Goal: Transaction & Acquisition: Purchase product/service

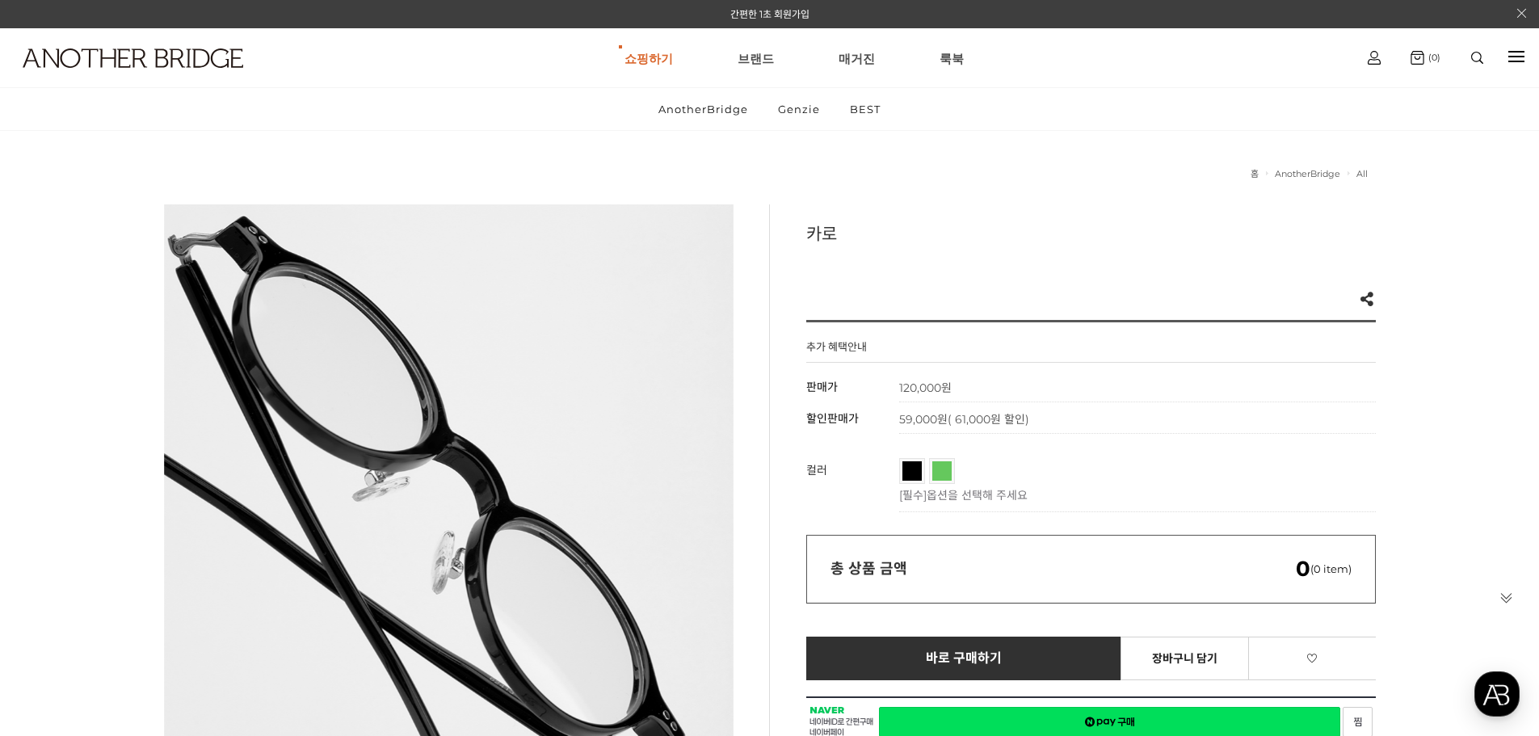
click at [948, 469] on span "투명그린" at bounding box center [966, 466] width 68 height 10
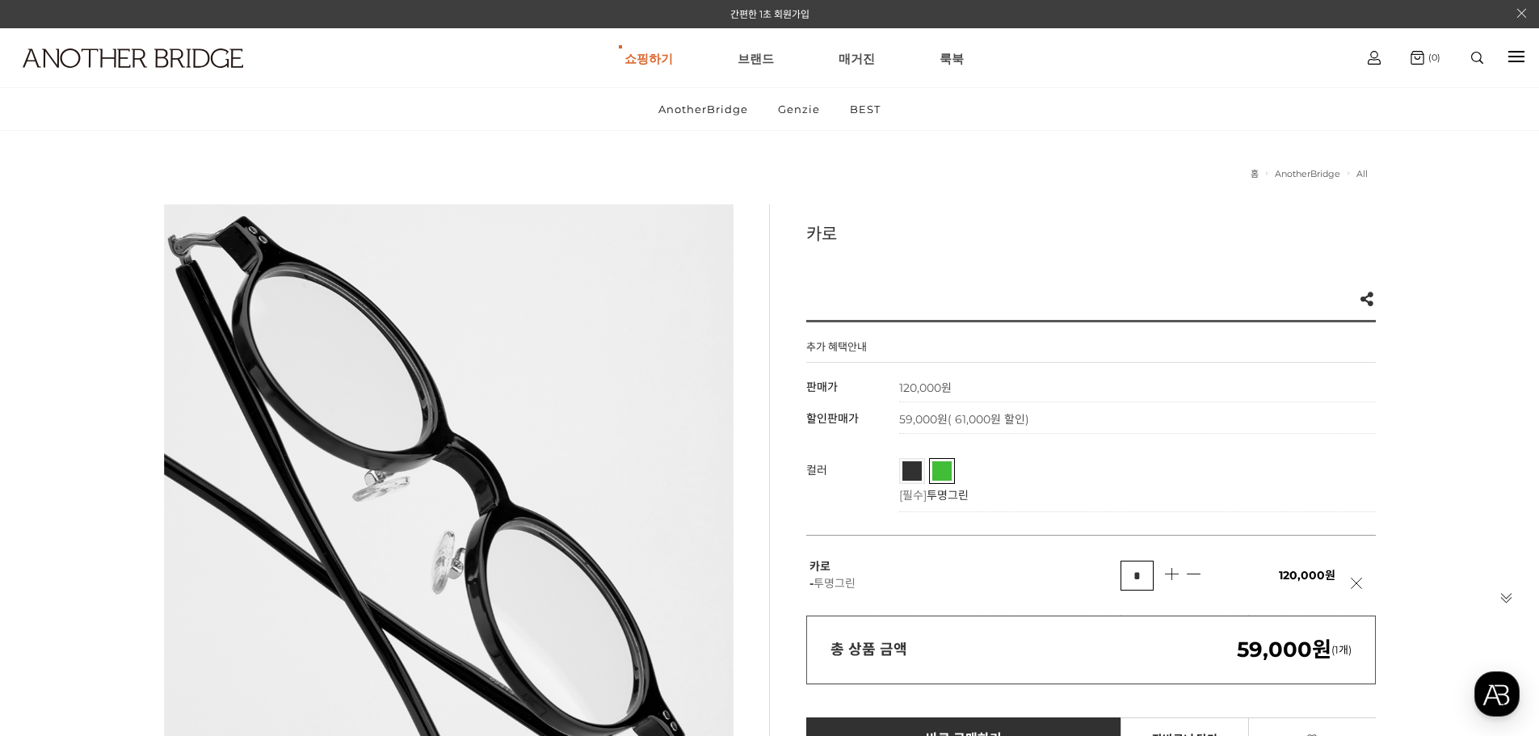
click at [912, 477] on link "블랙" at bounding box center [912, 470] width 19 height 19
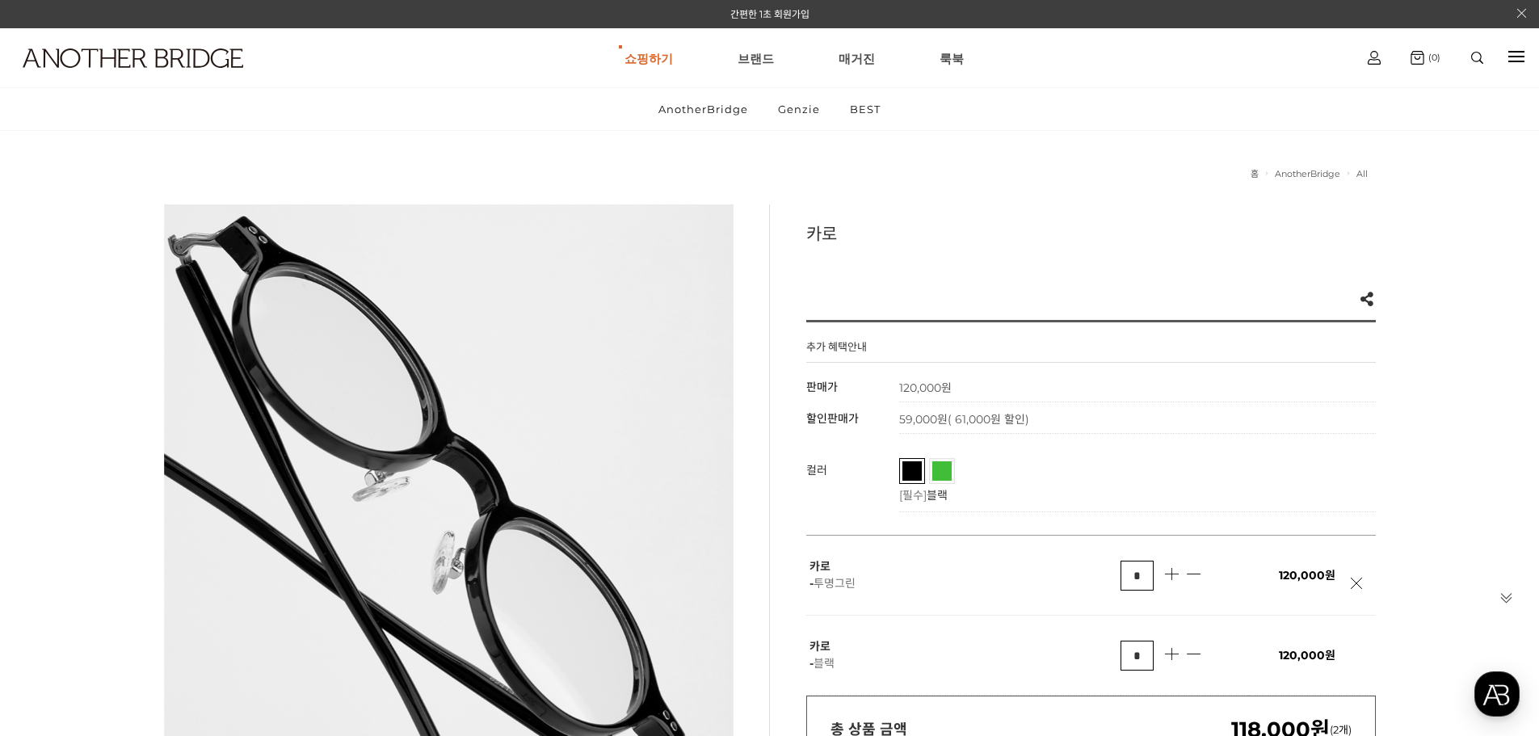
drag, startPoint x: 1131, startPoint y: 472, endPoint x: 1079, endPoint y: 475, distance: 52.6
drag, startPoint x: 1079, startPoint y: 475, endPoint x: 1059, endPoint y: 474, distance: 20.2
click at [1059, 474] on ul "블랙 투명그린" at bounding box center [1133, 472] width 469 height 28
drag, startPoint x: 1058, startPoint y: 474, endPoint x: 1050, endPoint y: 472, distance: 8.2
click at [1050, 472] on ul "블랙 투명그린" at bounding box center [1133, 472] width 469 height 28
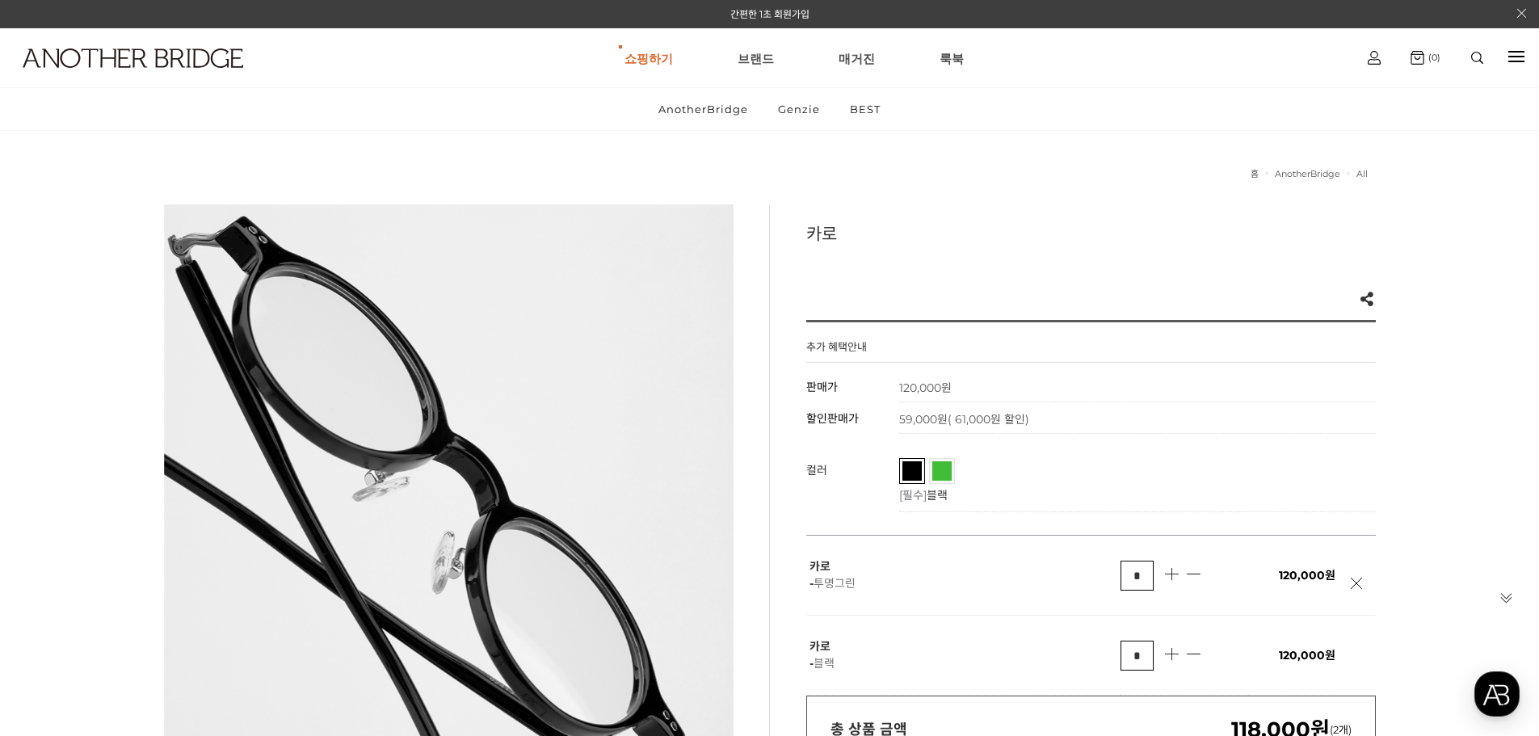
click at [1043, 469] on ul "블랙 투명그린" at bounding box center [1133, 472] width 469 height 28
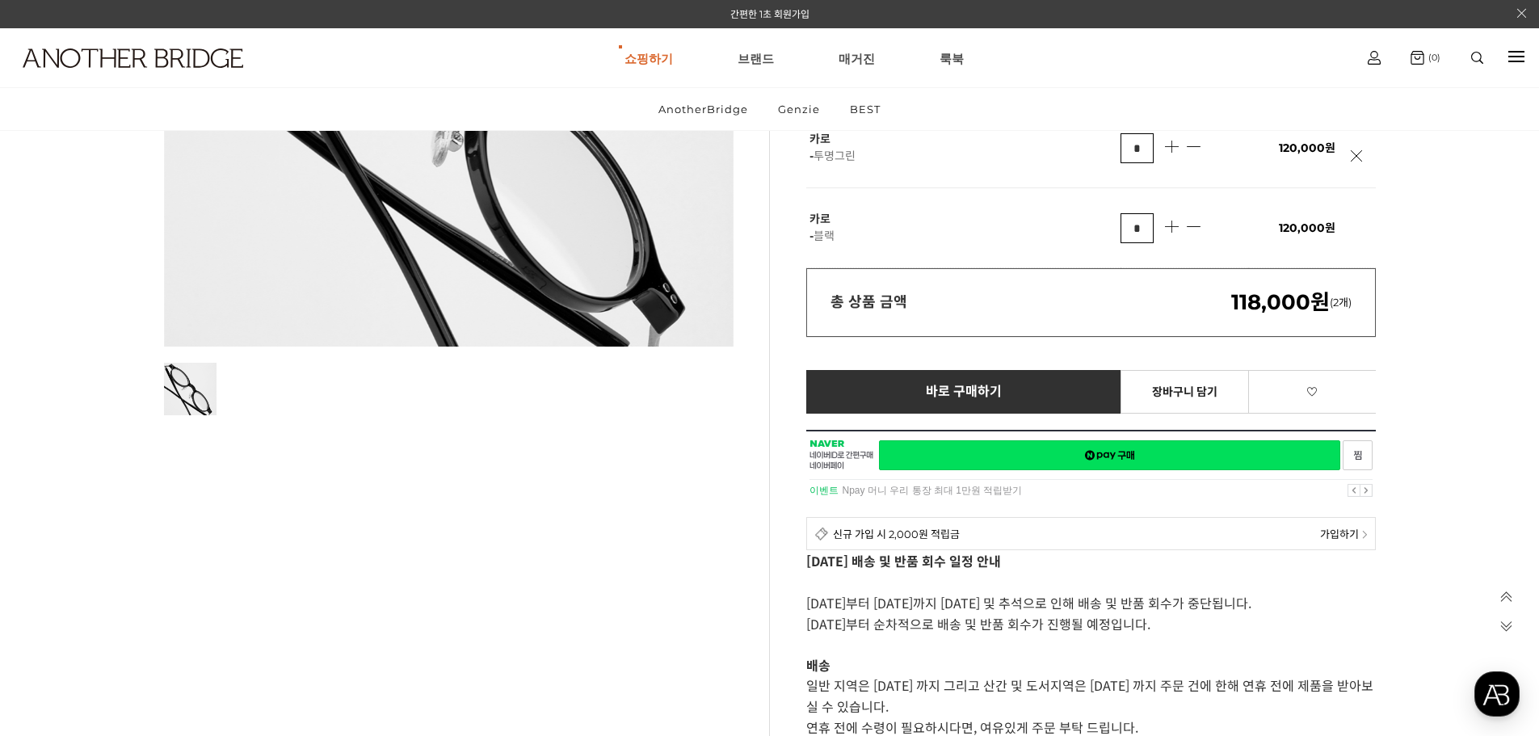
scroll to position [646, 0]
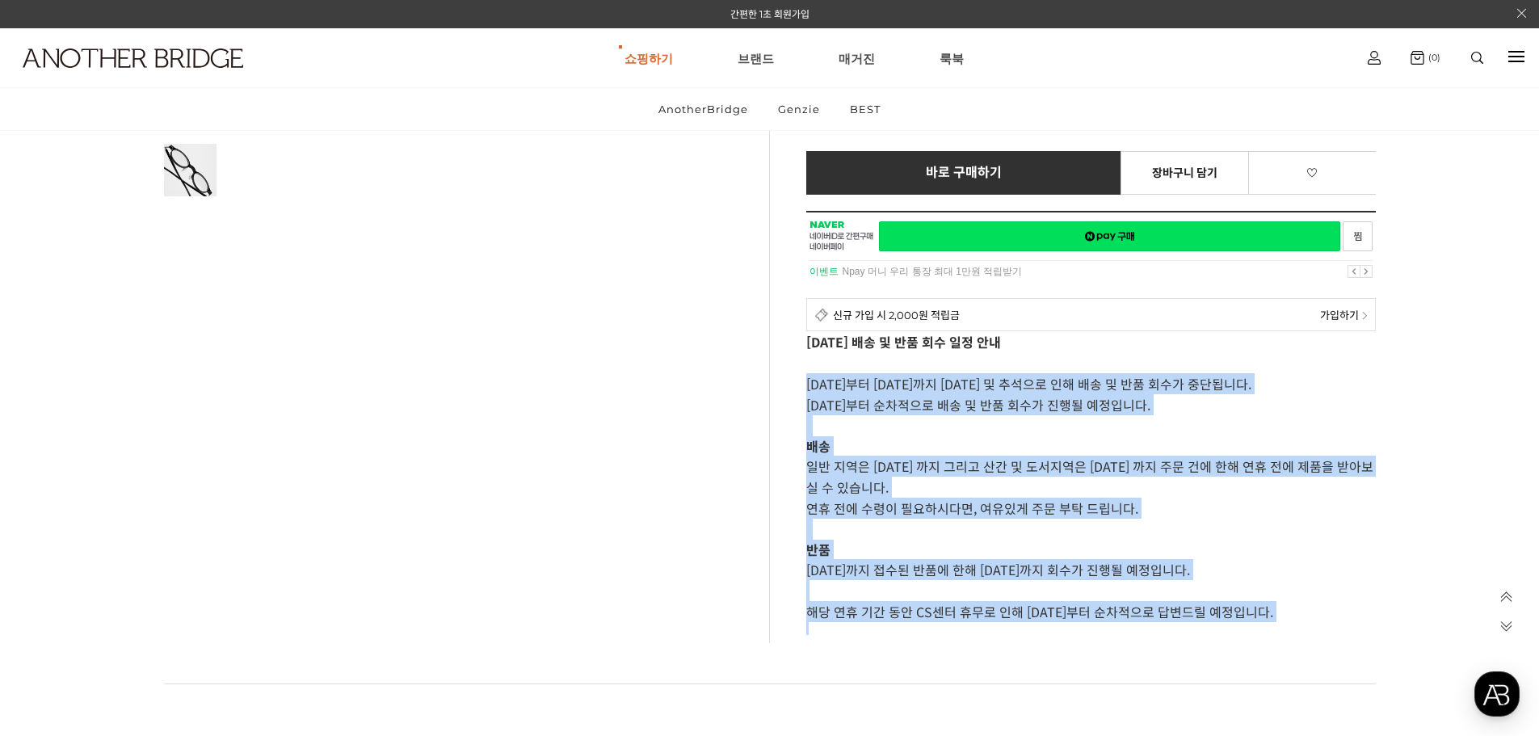
drag, startPoint x: 806, startPoint y: 386, endPoint x: 1284, endPoint y: 662, distance: 551.4
click at [1206, 570] on p "[DATE]까지 접수된 반품에 한해 [DATE]까지 회수가 진행될 예정입니다." at bounding box center [1091, 569] width 570 height 21
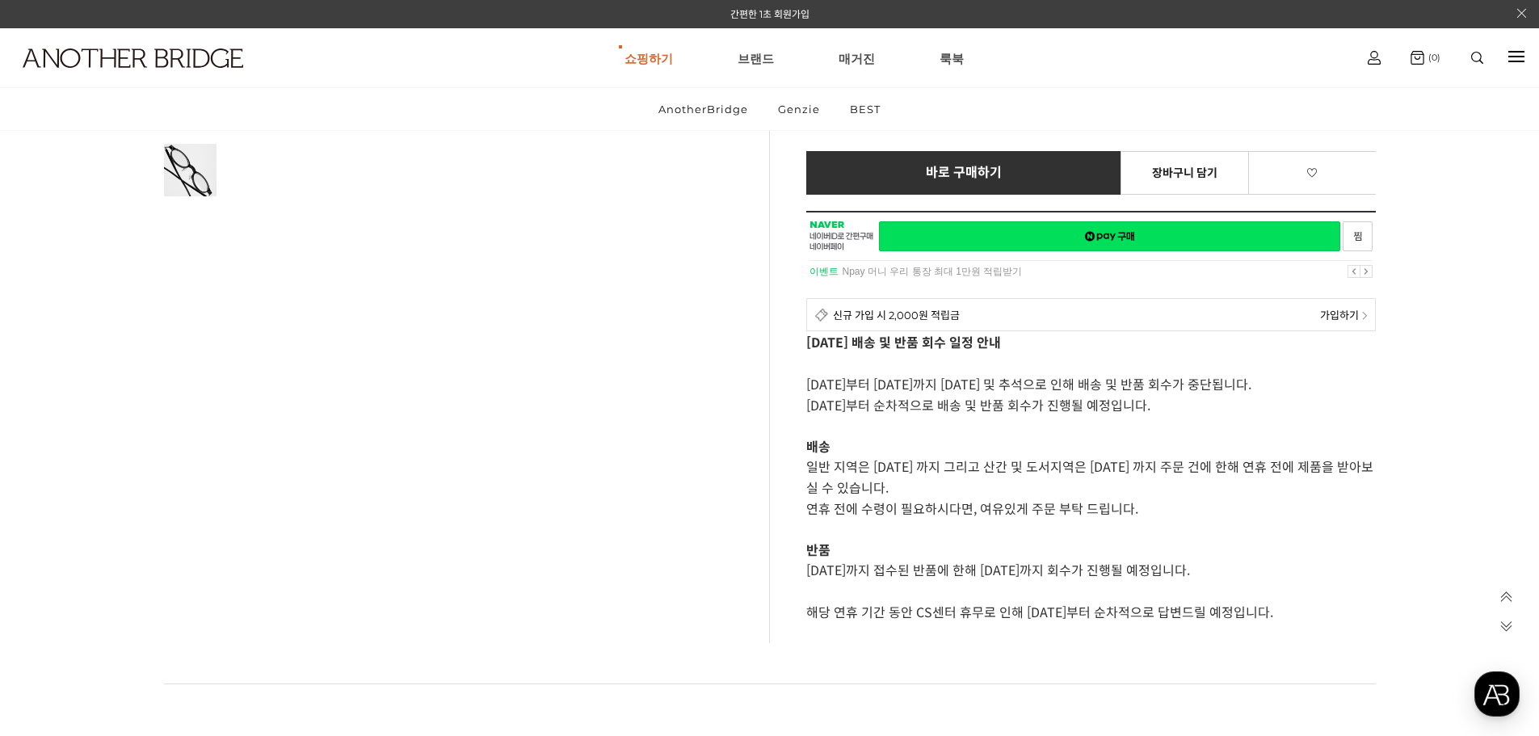
drag, startPoint x: 1083, startPoint y: 545, endPoint x: 1013, endPoint y: 535, distance: 70.2
drag, startPoint x: 1013, startPoint y: 535, endPoint x: 974, endPoint y: 528, distance: 40.1
click at [974, 528] on p at bounding box center [1091, 529] width 570 height 21
drag, startPoint x: 970, startPoint y: 528, endPoint x: 938, endPoint y: 524, distance: 31.9
click at [938, 524] on p at bounding box center [1091, 529] width 570 height 21
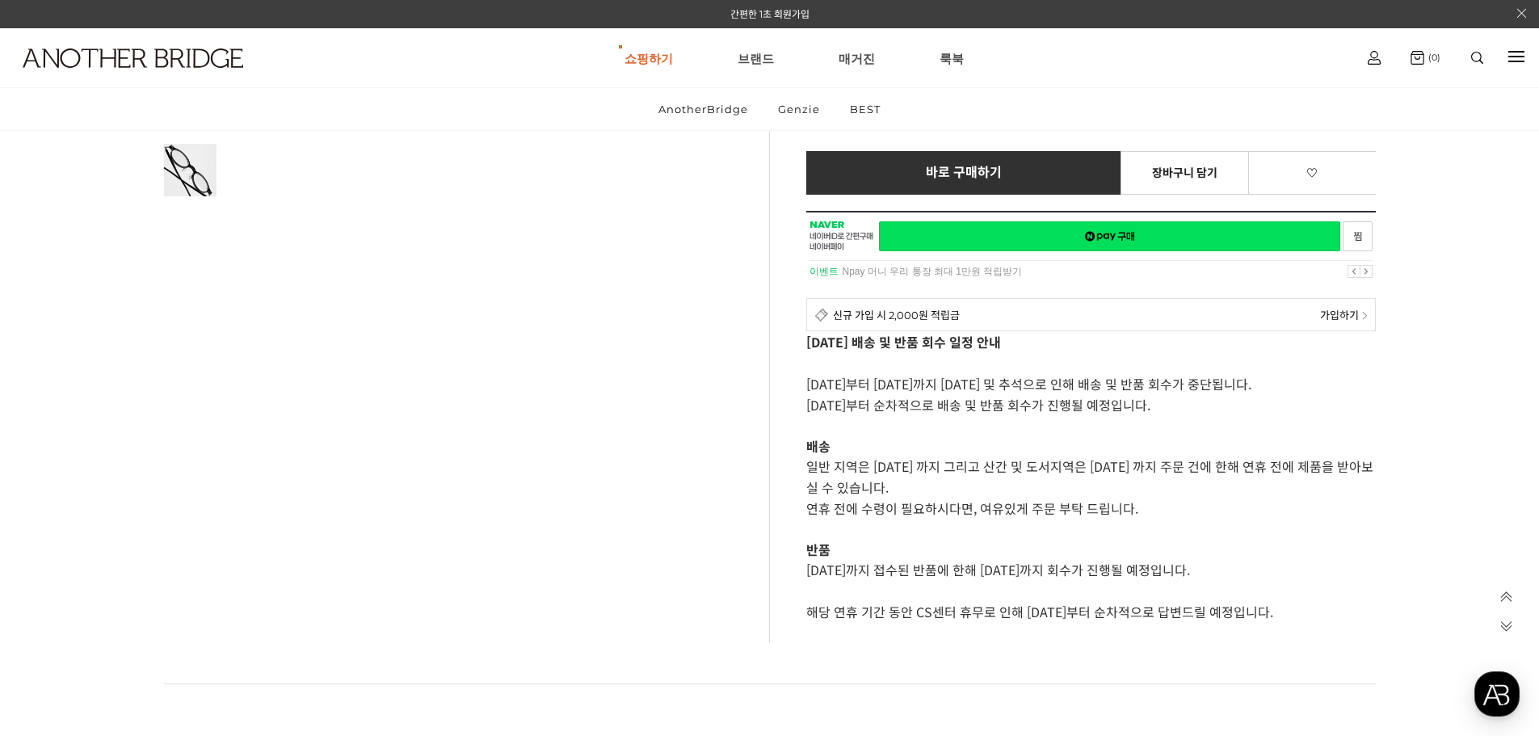
drag, startPoint x: 938, startPoint y: 524, endPoint x: 928, endPoint y: 524, distance: 9.7
drag, startPoint x: 928, startPoint y: 524, endPoint x: 898, endPoint y: 521, distance: 30.8
click at [911, 521] on p at bounding box center [1091, 529] width 570 height 21
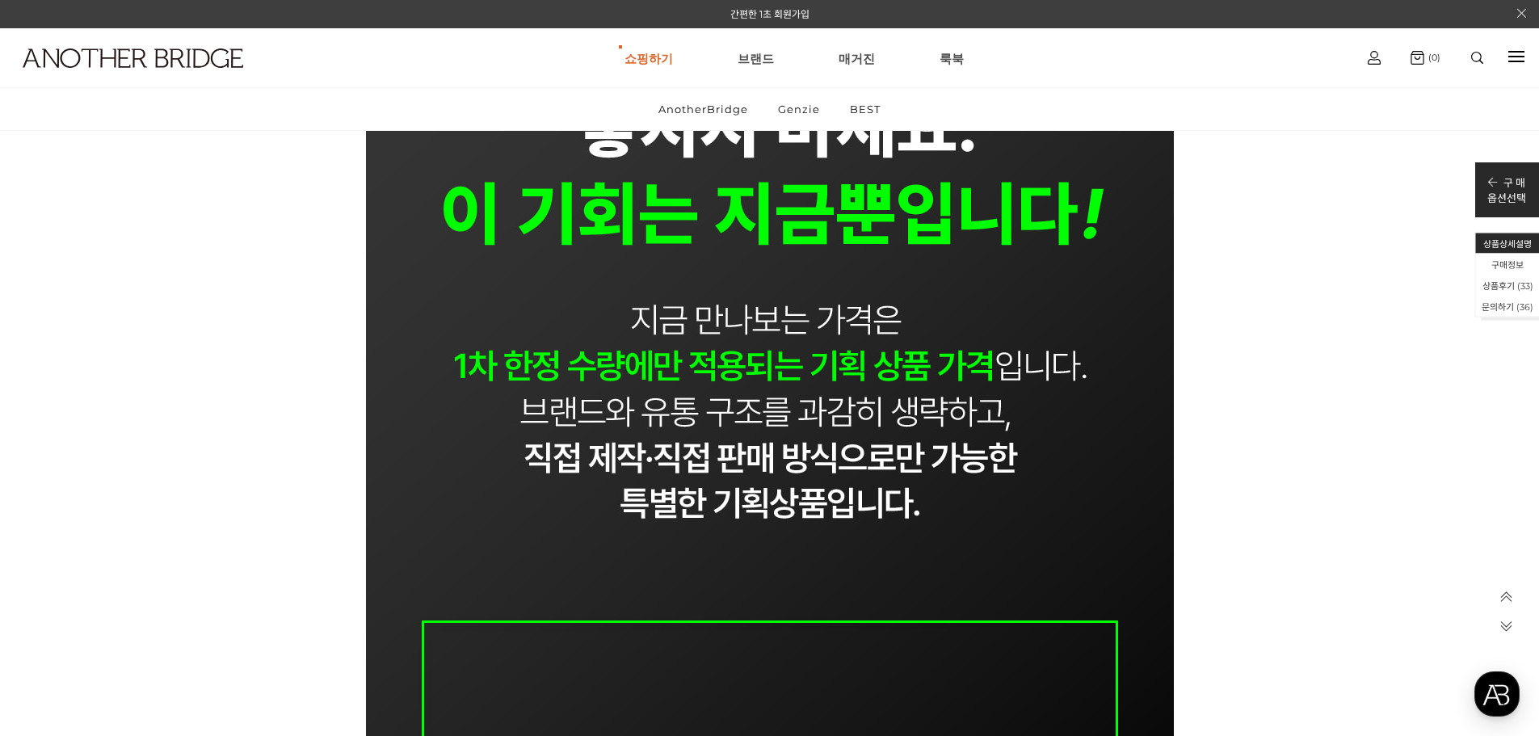
scroll to position [3879, 0]
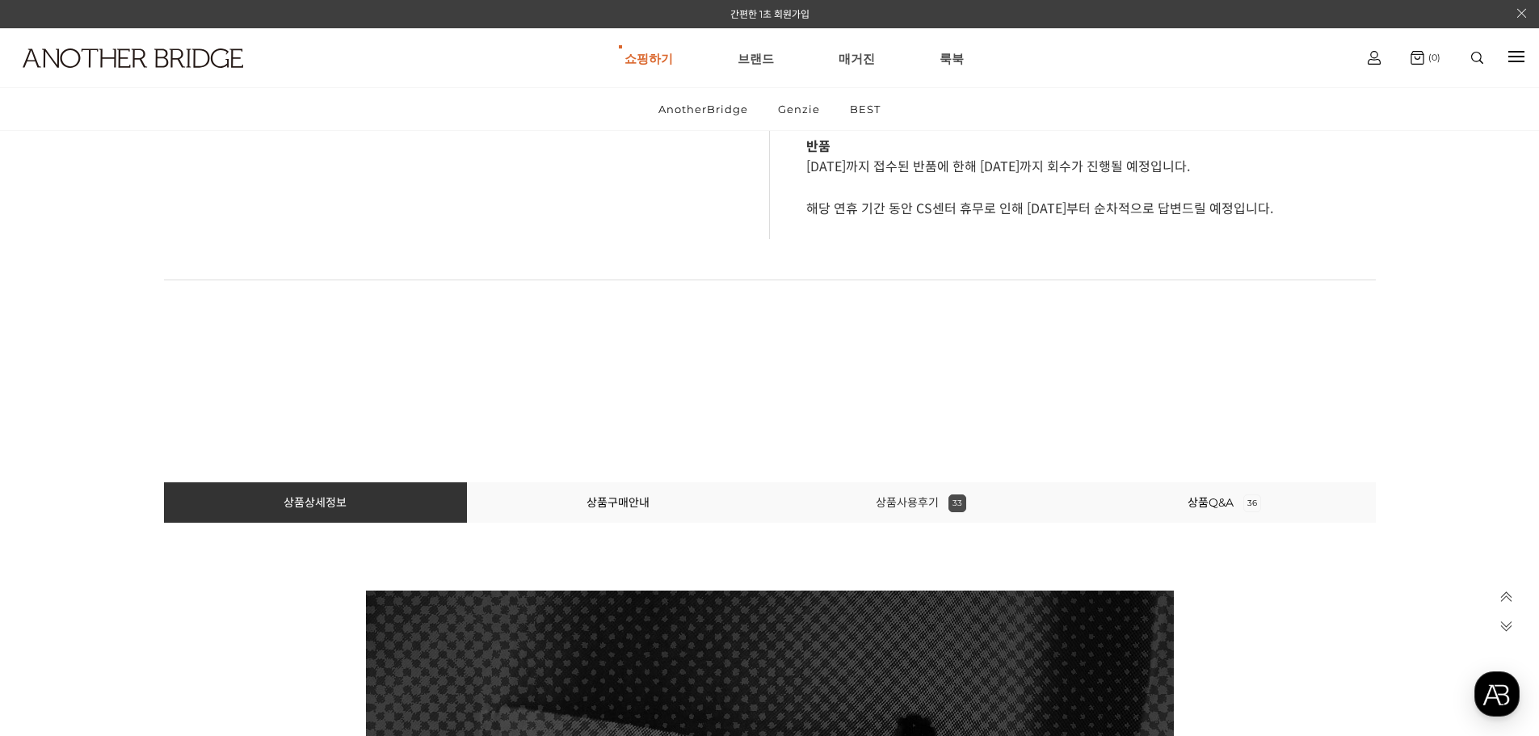
click at [927, 499] on link "상품사용후기 33" at bounding box center [921, 502] width 91 height 15
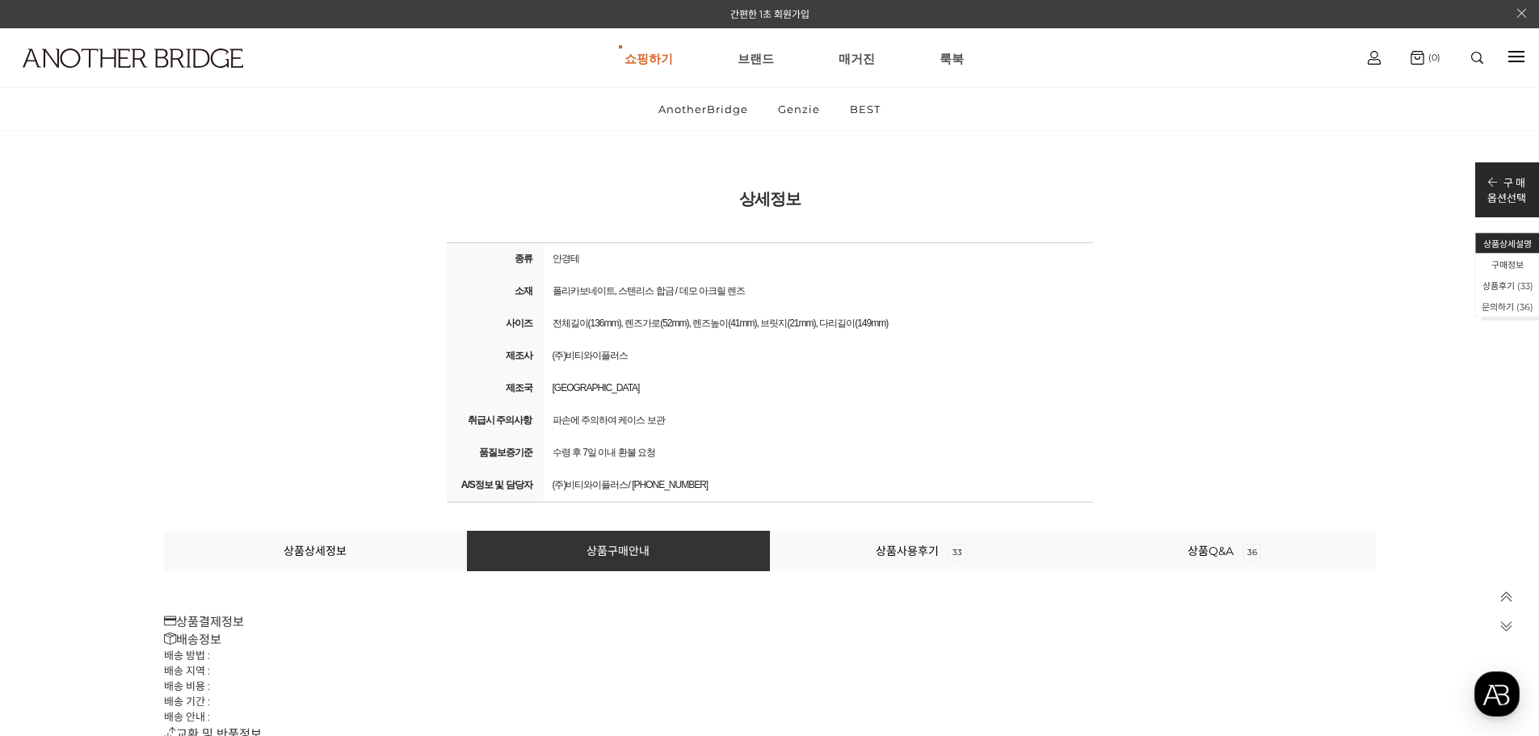
scroll to position [59135, 0]
drag, startPoint x: 649, startPoint y: 322, endPoint x: 894, endPoint y: 363, distance: 248.3
click at [757, 339] on td "전체길이(136mm), 렌즈가로(52mm), 렌즈높이(41mm), 브릿지(21mm), 다리길이(149mm)" at bounding box center [818, 325] width 549 height 32
click at [900, 363] on div "(주)비티와이플러스" at bounding box center [818, 357] width 541 height 23
drag, startPoint x: 899, startPoint y: 364, endPoint x: 850, endPoint y: 362, distance: 48.5
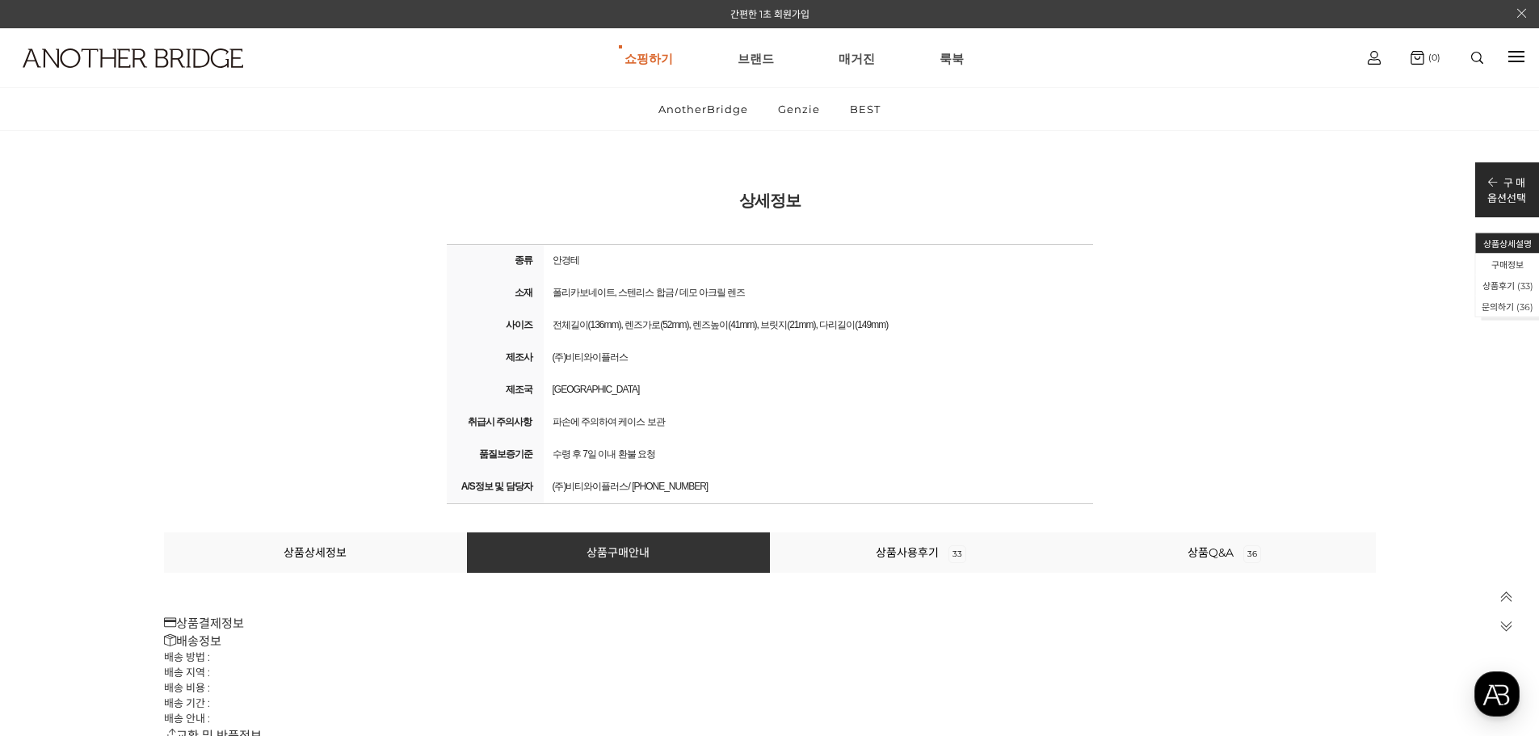
click at [850, 362] on div "(주)비티와이플러스" at bounding box center [818, 357] width 541 height 23
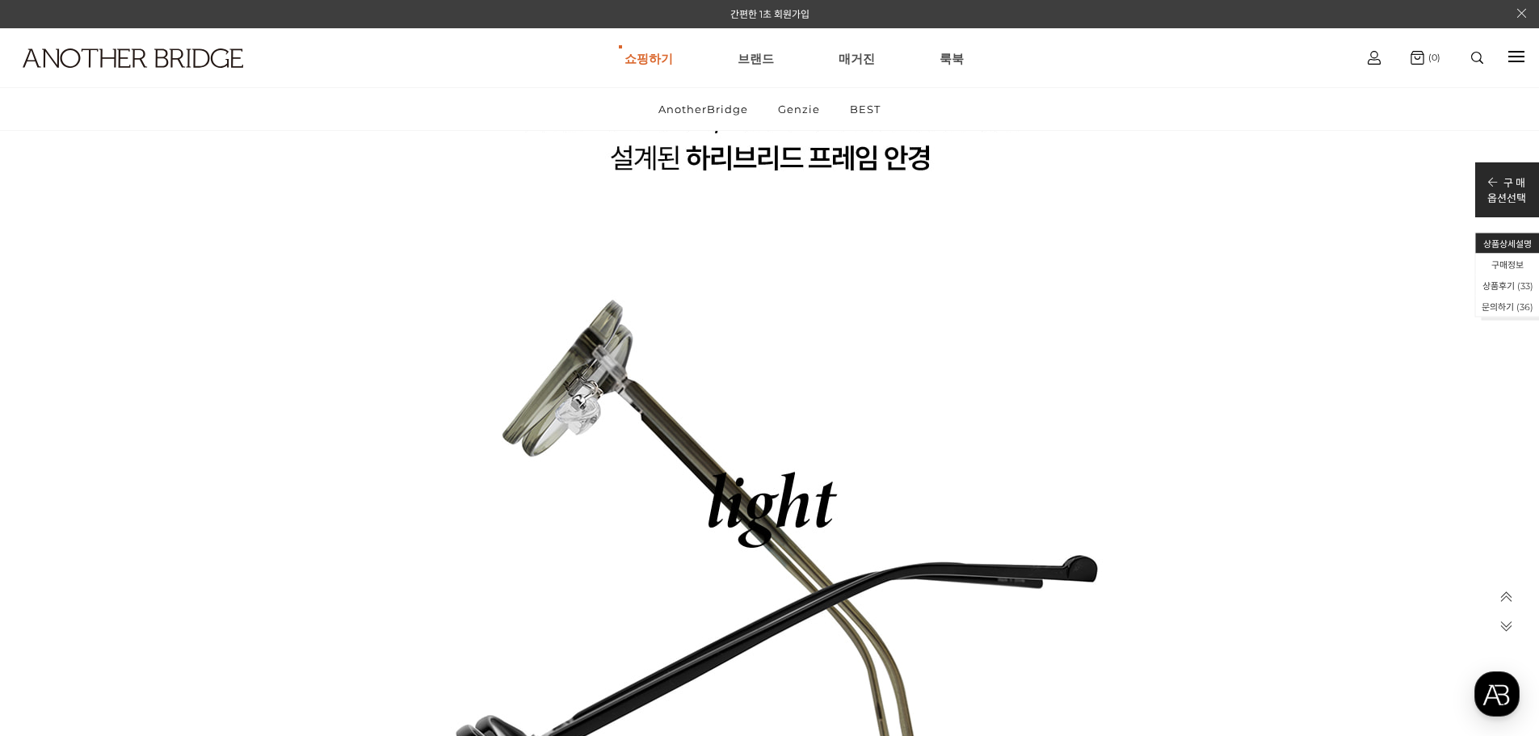
scroll to position [10076, 0]
